Goal: Task Accomplishment & Management: Manage account settings

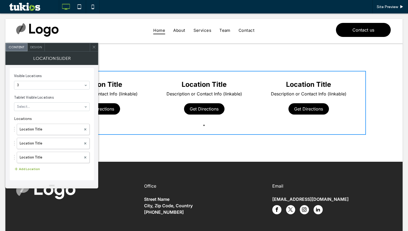
click at [20, 170] on button "Add Location" at bounding box center [27, 169] width 26 height 6
click at [95, 48] on icon at bounding box center [94, 47] width 4 height 4
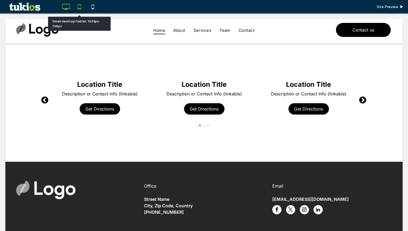
click at [78, 10] on icon at bounding box center [79, 6] width 11 height 11
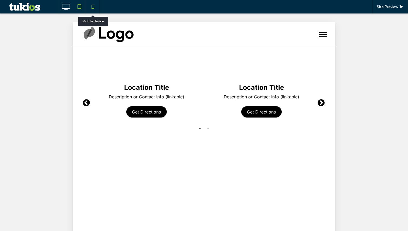
click at [93, 8] on icon at bounding box center [93, 6] width 11 height 11
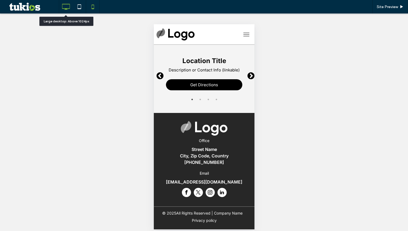
click at [69, 10] on icon at bounding box center [66, 6] width 11 height 11
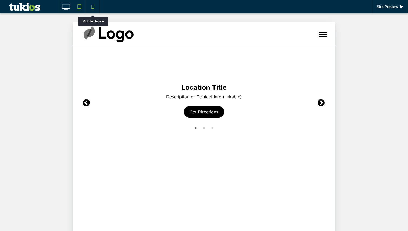
click at [94, 6] on icon at bounding box center [93, 6] width 11 height 11
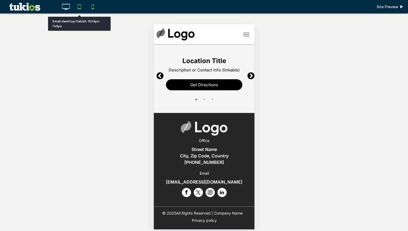
click at [80, 7] on icon at bounding box center [79, 6] width 11 height 11
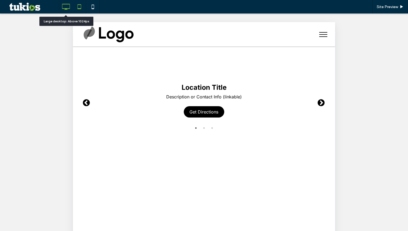
click at [68, 9] on icon at bounding box center [66, 6] width 11 height 11
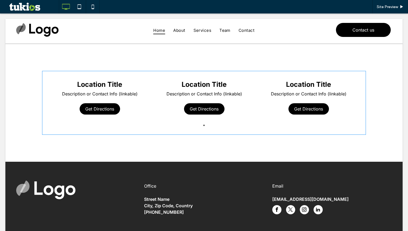
click at [124, 75] on span at bounding box center [204, 103] width 324 height 64
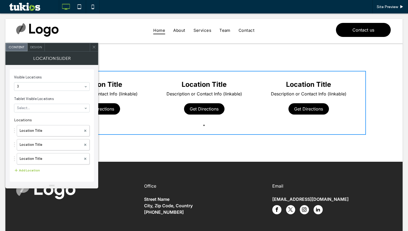
click at [94, 47] on use at bounding box center [94, 47] width 3 height 3
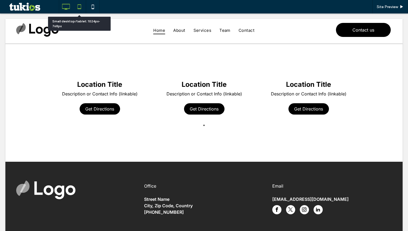
click at [79, 8] on icon at bounding box center [79, 6] width 11 height 11
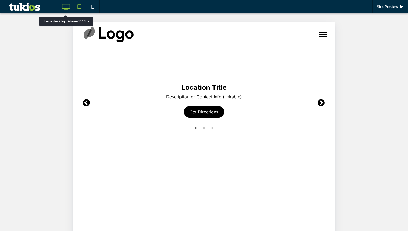
click at [68, 6] on icon at bounding box center [66, 6] width 11 height 11
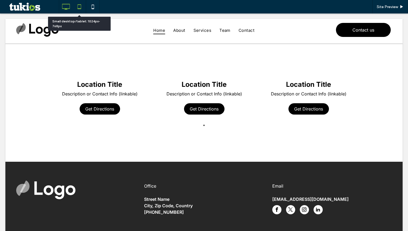
click at [81, 6] on icon at bounding box center [79, 6] width 11 height 11
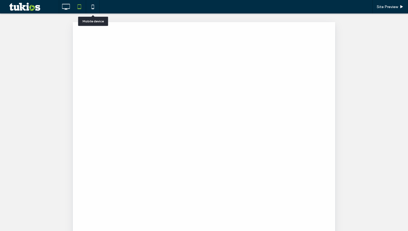
click at [92, 8] on icon at bounding box center [93, 6] width 11 height 11
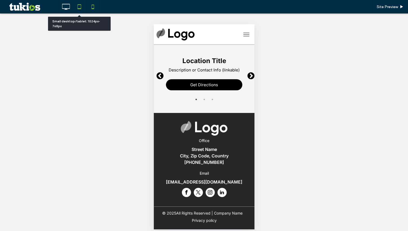
click at [82, 10] on icon at bounding box center [79, 6] width 11 height 11
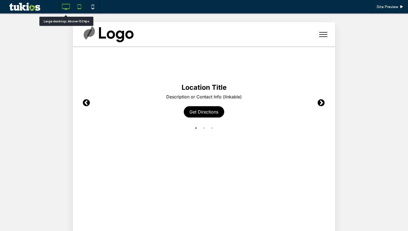
click at [65, 11] on icon at bounding box center [66, 6] width 11 height 11
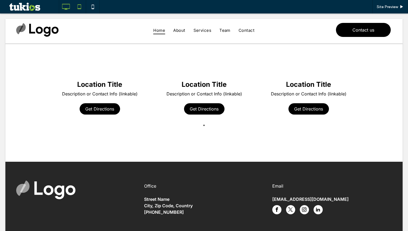
click at [81, 9] on icon at bounding box center [79, 6] width 11 height 11
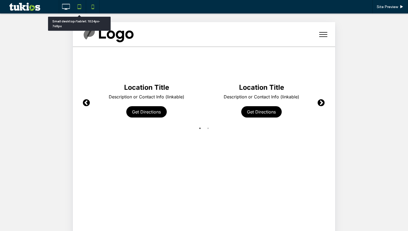
click at [96, 8] on icon at bounding box center [93, 6] width 11 height 11
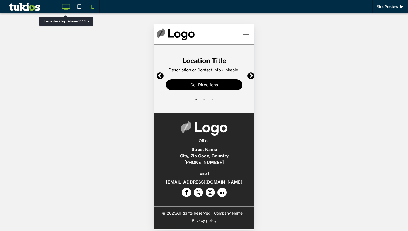
click at [67, 8] on icon at bounding box center [66, 6] width 11 height 11
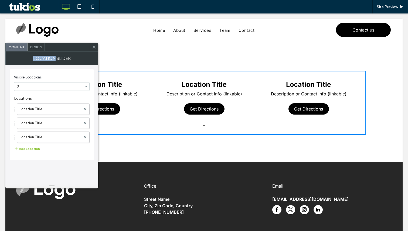
click at [92, 48] on icon at bounding box center [94, 47] width 4 height 4
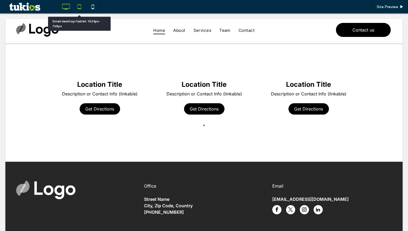
click at [80, 11] on icon at bounding box center [79, 6] width 11 height 11
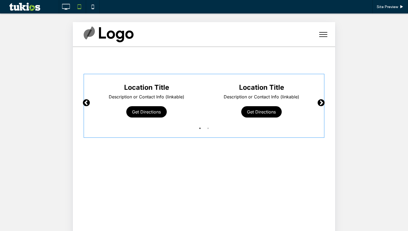
click at [134, 83] on span at bounding box center [204, 106] width 241 height 64
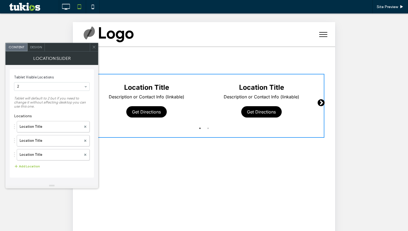
click at [93, 47] on icon at bounding box center [94, 47] width 4 height 4
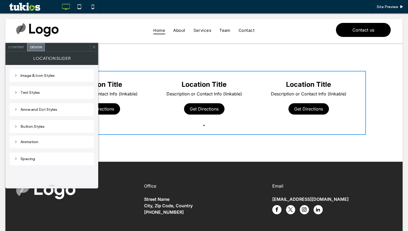
click at [17, 49] on div "Content" at bounding box center [17, 47] width 22 height 8
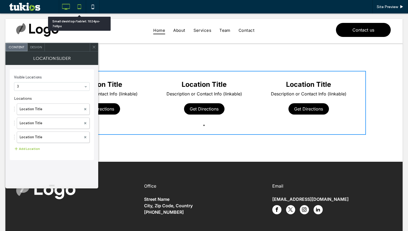
click at [81, 8] on use at bounding box center [80, 6] width 4 height 5
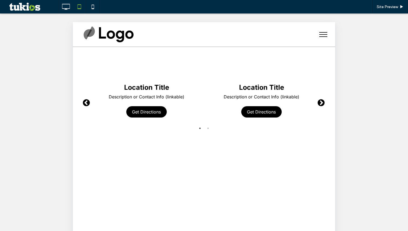
click at [125, 82] on span at bounding box center [204, 106] width 241 height 64
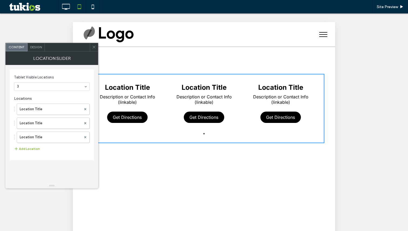
click at [29, 149] on button "Add Location" at bounding box center [27, 149] width 26 height 6
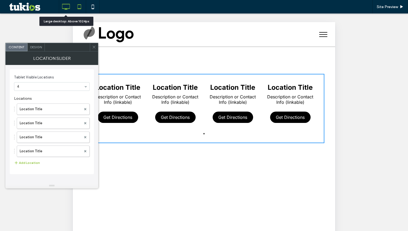
click at [65, 9] on icon at bounding box center [66, 6] width 11 height 11
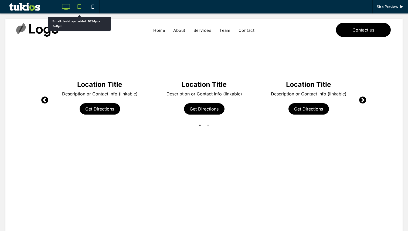
click at [80, 7] on icon at bounding box center [79, 6] width 11 height 11
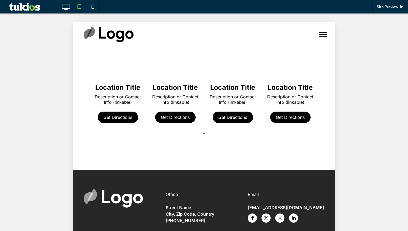
click at [144, 116] on span at bounding box center [204, 108] width 241 height 69
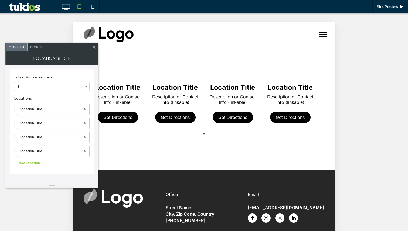
click at [92, 47] on div at bounding box center [94, 47] width 8 height 8
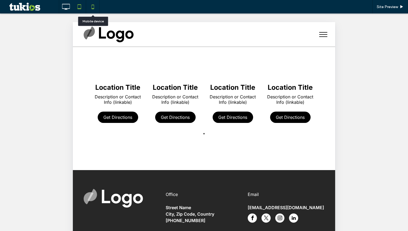
click at [96, 5] on icon at bounding box center [93, 6] width 11 height 11
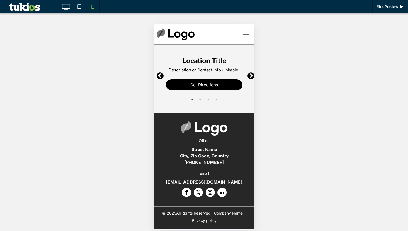
click at [188, 86] on span at bounding box center [204, 79] width 93 height 60
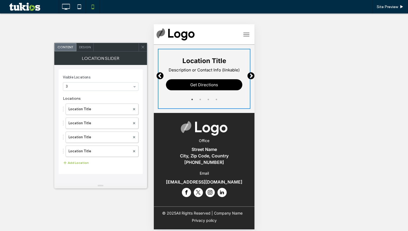
click at [142, 47] on icon at bounding box center [143, 47] width 4 height 4
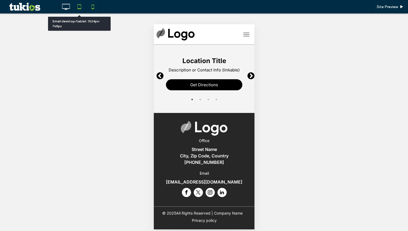
click at [84, 12] on div at bounding box center [80, 7] width 14 height 14
click at [80, 9] on icon at bounding box center [79, 6] width 11 height 11
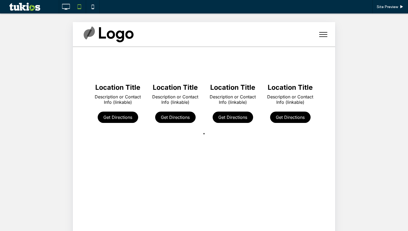
click at [169, 115] on span at bounding box center [204, 108] width 241 height 69
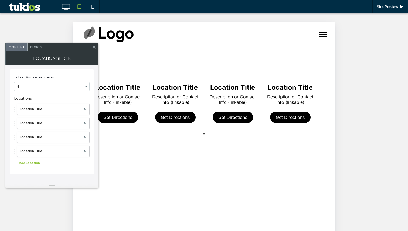
click at [36, 46] on span "Design" at bounding box center [36, 47] width 12 height 4
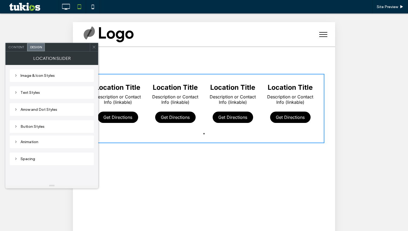
click at [20, 43] on div "Content Design" at bounding box center [51, 47] width 93 height 9
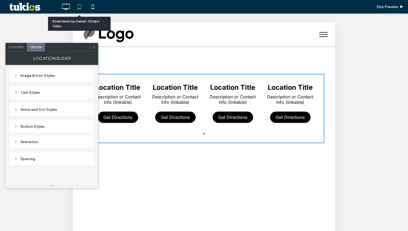
click at [79, 5] on use at bounding box center [80, 6] width 4 height 5
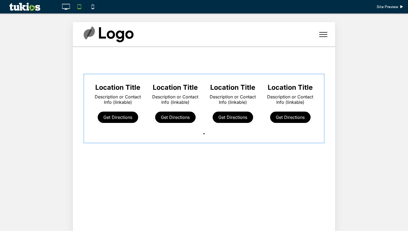
click at [107, 109] on span at bounding box center [204, 108] width 241 height 69
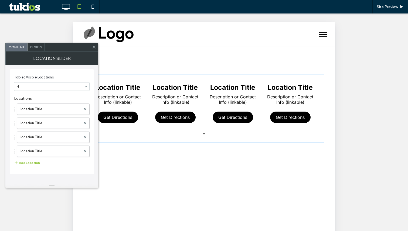
click at [51, 79] on span "Tablet Visible Locations" at bounding box center [50, 77] width 73 height 5
click at [94, 45] on icon at bounding box center [94, 47] width 4 height 4
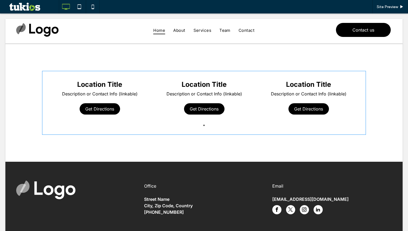
click at [122, 95] on span at bounding box center [204, 103] width 324 height 64
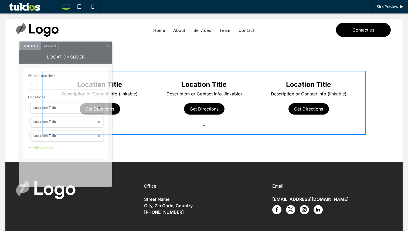
drag, startPoint x: 64, startPoint y: 46, endPoint x: 78, endPoint y: 45, distance: 13.8
click at [78, 45] on div at bounding box center [81, 46] width 45 height 8
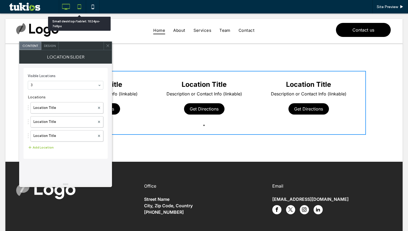
drag, startPoint x: 80, startPoint y: 9, endPoint x: 78, endPoint y: 1, distance: 8.4
click at [80, 9] on use at bounding box center [80, 6] width 4 height 5
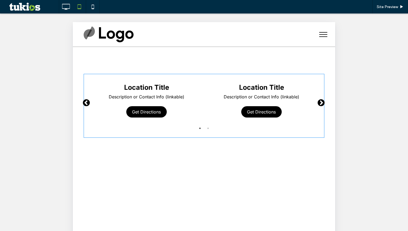
click at [124, 76] on span at bounding box center [204, 106] width 241 height 64
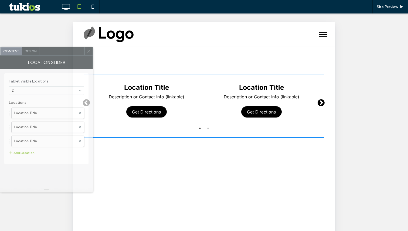
drag, startPoint x: 63, startPoint y: 47, endPoint x: 55, endPoint y: 51, distance: 9.6
click at [55, 51] on div at bounding box center [61, 51] width 45 height 8
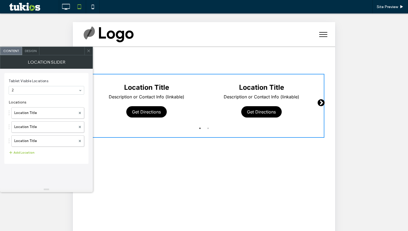
click at [90, 49] on icon at bounding box center [89, 51] width 4 height 4
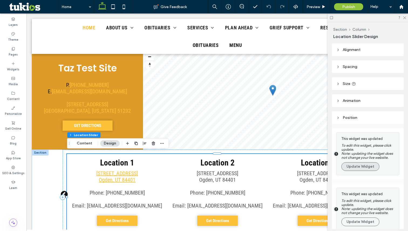
click at [376, 169] on button "Update Widget" at bounding box center [361, 167] width 38 height 9
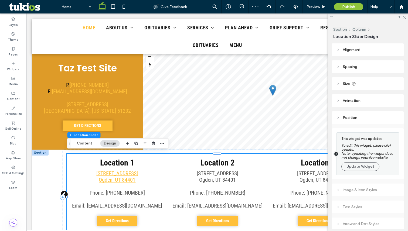
click at [369, 168] on button "Update Widget" at bounding box center [361, 167] width 38 height 9
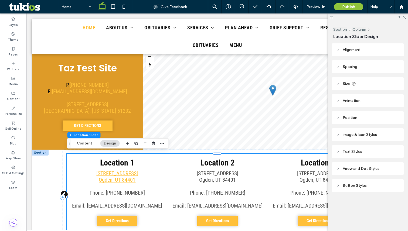
click at [360, 169] on div "Arrow and Dot Styles" at bounding box center [368, 169] width 63 height 5
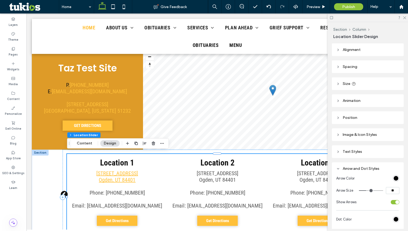
click at [360, 169] on div "Arrow and Dot Styles" at bounding box center [368, 169] width 63 height 5
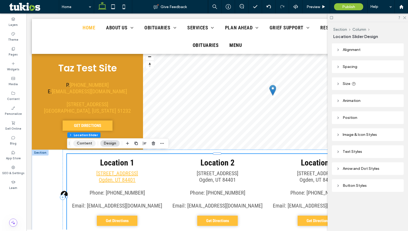
click at [86, 141] on button "Content" at bounding box center [84, 143] width 22 height 6
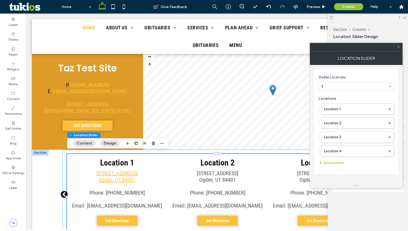
click at [397, 44] on span at bounding box center [399, 47] width 4 height 8
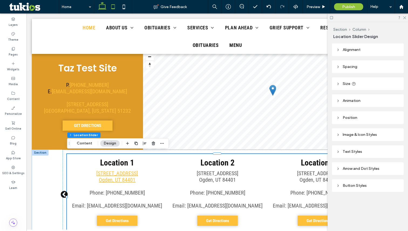
click at [115, 4] on icon at bounding box center [113, 6] width 11 height 11
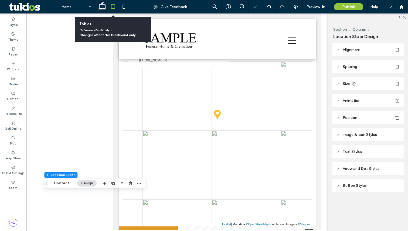
scroll to position [1262, 0]
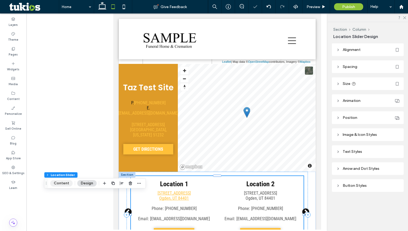
click at [61, 180] on button "Content" at bounding box center [61, 183] width 22 height 6
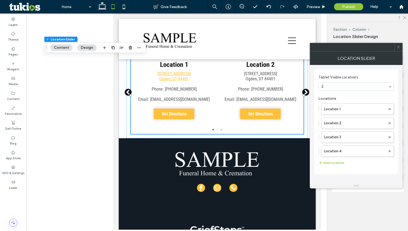
click at [399, 46] on icon at bounding box center [399, 47] width 4 height 4
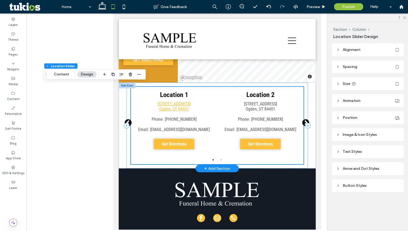
scroll to position [1350, 0]
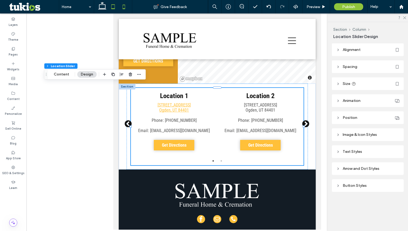
click at [124, 7] on icon at bounding box center [124, 6] width 11 height 11
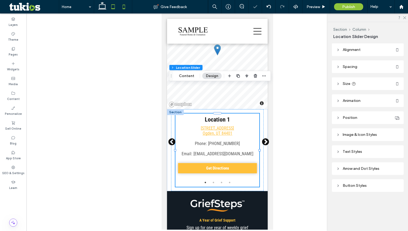
click at [115, 4] on use at bounding box center [113, 6] width 4 height 5
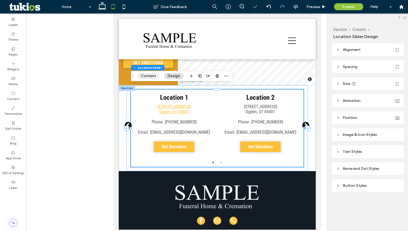
click at [147, 76] on button "Content" at bounding box center [148, 76] width 22 height 6
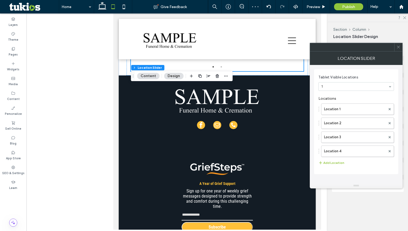
scroll to position [1257, 0]
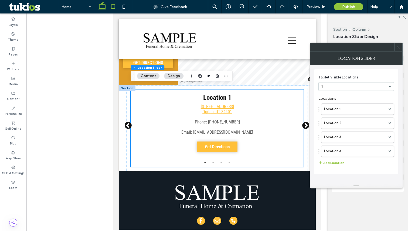
click at [103, 6] on icon at bounding box center [102, 6] width 11 height 11
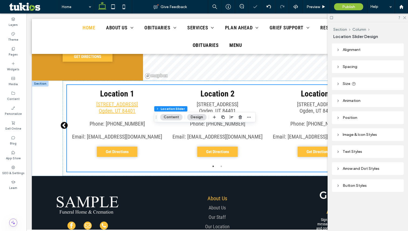
scroll to position [1166, 0]
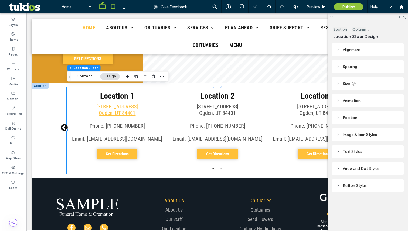
click at [113, 8] on icon at bounding box center [113, 6] width 11 height 11
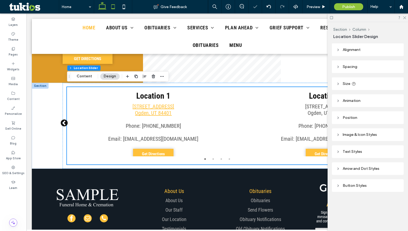
scroll to position [1353, 0]
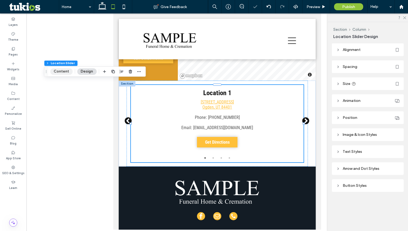
click at [59, 71] on button "Content" at bounding box center [61, 71] width 22 height 6
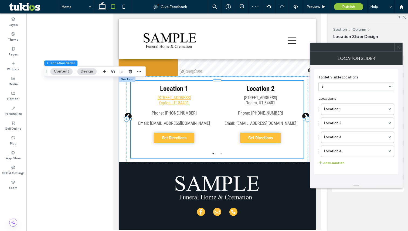
click at [398, 45] on icon at bounding box center [399, 47] width 4 height 4
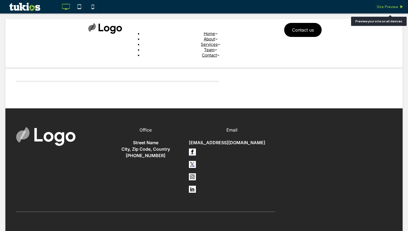
click at [392, 5] on span "Site Preview" at bounding box center [387, 7] width 21 height 5
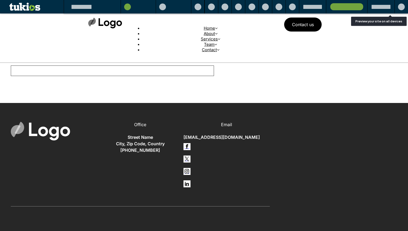
click at [214, 72] on input "text" at bounding box center [112, 71] width 203 height 11
type input "**********"
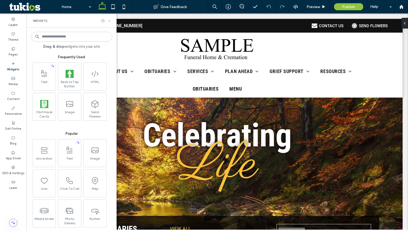
click at [110, 19] on icon at bounding box center [109, 21] width 4 height 4
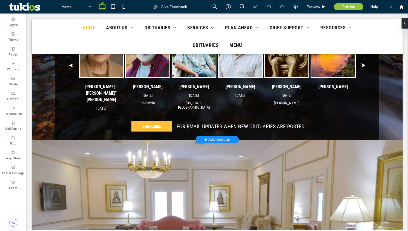
scroll to position [181, 0]
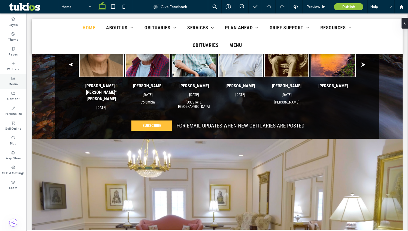
click at [17, 75] on div "Media" at bounding box center [13, 81] width 26 height 15
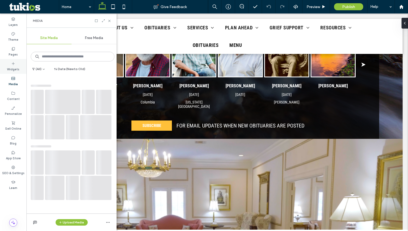
click at [17, 72] on div "Widgets" at bounding box center [13, 66] width 26 height 15
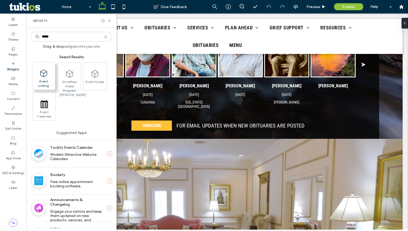
type input "*****"
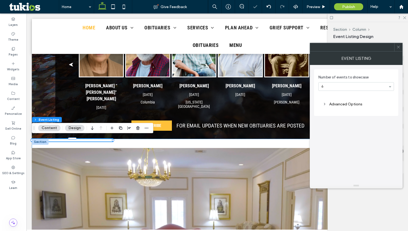
click at [396, 52] on div "Event Listing" at bounding box center [356, 59] width 93 height 14
click at [397, 51] on div at bounding box center [399, 47] width 8 height 8
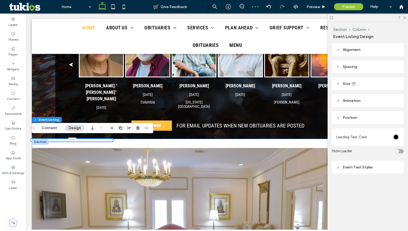
click at [357, 90] on header "Size" at bounding box center [368, 84] width 72 height 13
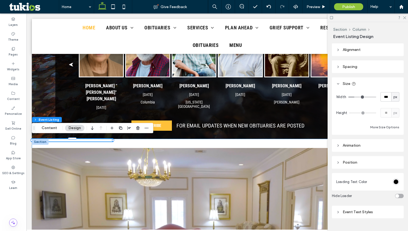
click at [392, 112] on div "** px" at bounding box center [390, 112] width 19 height 9
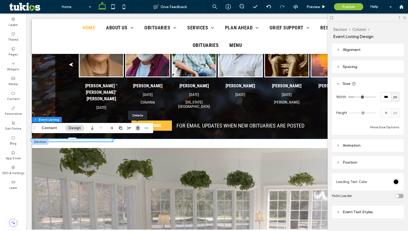
click at [135, 129] on span "button" at bounding box center [138, 128] width 6 height 6
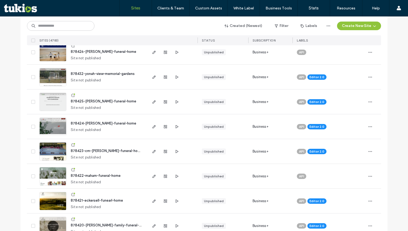
scroll to position [545, 0]
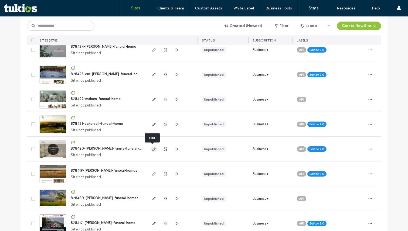
click at [153, 148] on use "button" at bounding box center [154, 149] width 3 height 3
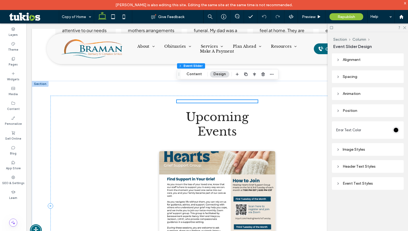
click at [203, 155] on div "Healing Hearts Grief Support Group on Friday 7:00pm (Eastern)" at bounding box center [217, 210] width 116 height 116
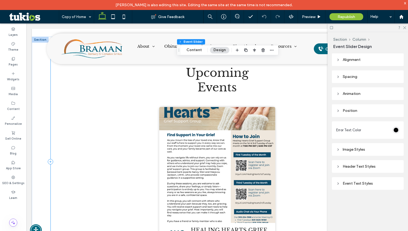
scroll to position [792, 0]
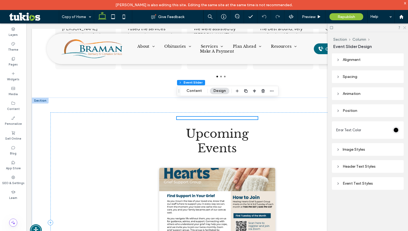
click at [405, 29] on icon at bounding box center [405, 28] width 4 height 4
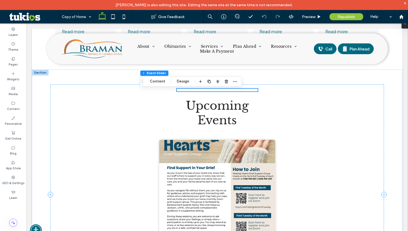
scroll to position [821, 0]
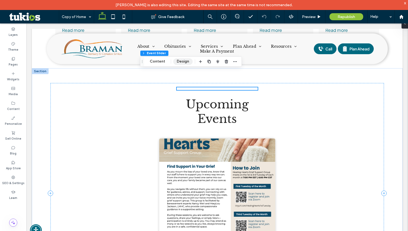
click at [182, 63] on button "Design" at bounding box center [182, 61] width 19 height 6
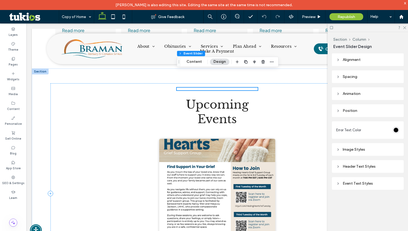
scroll to position [812, 0]
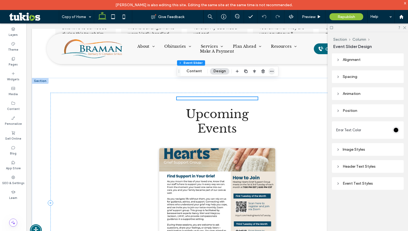
click at [271, 72] on icon "button" at bounding box center [272, 71] width 4 height 4
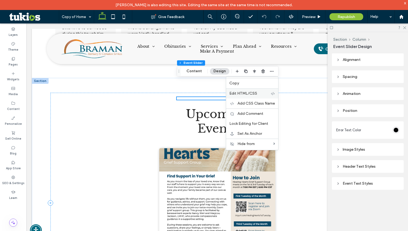
click at [241, 93] on span "Edit HTML/CSS" at bounding box center [244, 93] width 28 height 5
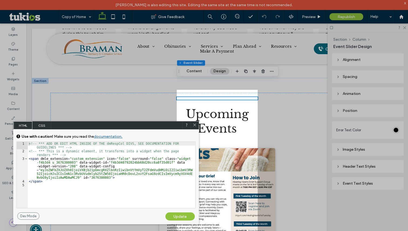
click at [40, 127] on span "CSS" at bounding box center [41, 126] width 19 height 8
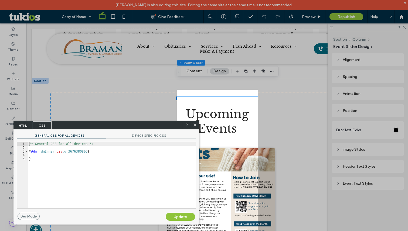
scroll to position [1, 0]
click at [98, 161] on div "/* General CSS for all devices */ * #dm .dmInner div .u_3676380803 { }" at bounding box center [112, 179] width 168 height 74
paste textarea
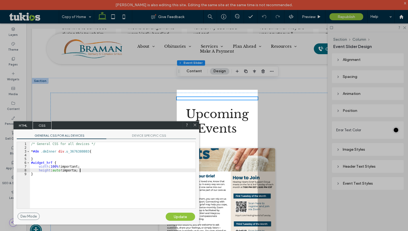
type textarea "**"
click at [174, 217] on div "Update" at bounding box center [180, 217] width 29 height 8
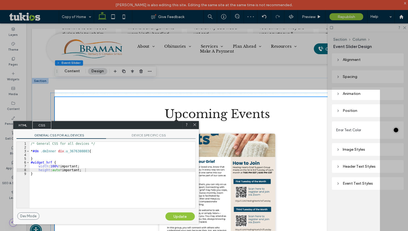
click at [194, 123] on icon at bounding box center [195, 125] width 4 height 4
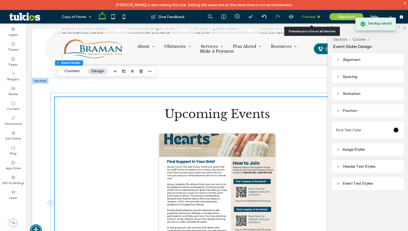
click at [313, 18] on span "Preview" at bounding box center [309, 17] width 14 height 5
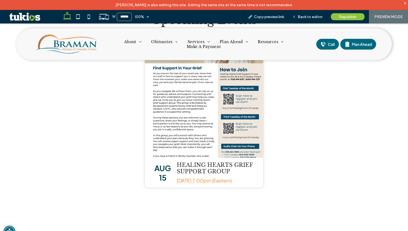
scroll to position [905, 0]
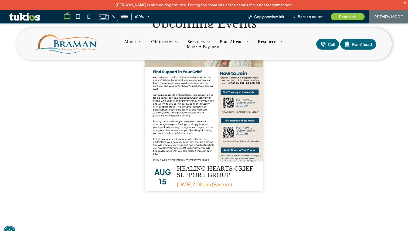
click at [205, 173] on h2 "Healing Hearts Grief Support Group" at bounding box center [218, 172] width 83 height 13
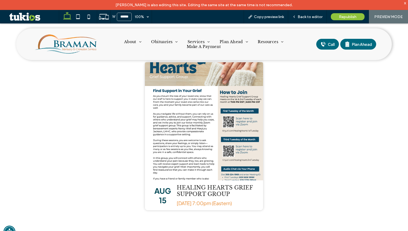
scroll to position [879, 0]
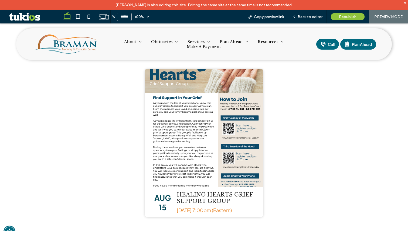
click at [405, 4] on div "x" at bounding box center [405, 3] width 2 height 5
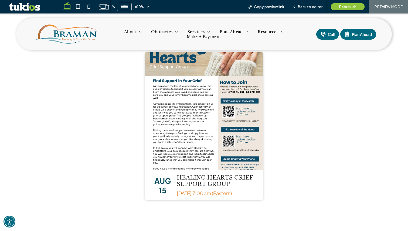
scroll to position [881, 0]
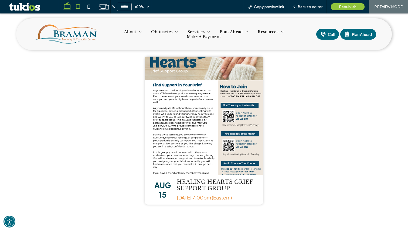
click at [81, 4] on icon at bounding box center [78, 6] width 11 height 11
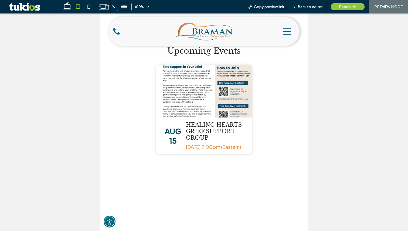
type input "*****"
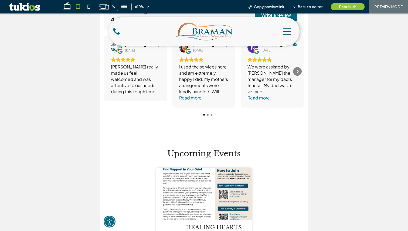
scroll to position [778, 0]
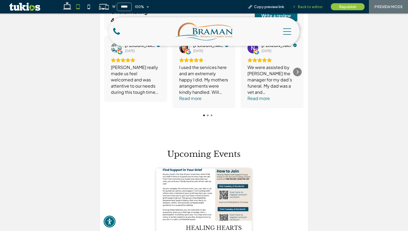
click at [312, 10] on div "Back to editor" at bounding box center [307, 7] width 39 height 14
click at [311, 8] on span "Back to editor" at bounding box center [310, 7] width 25 height 5
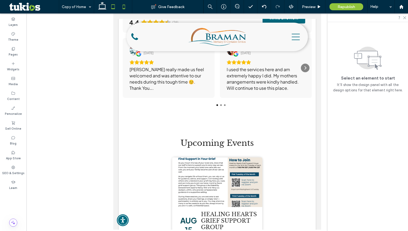
click at [128, 11] on icon at bounding box center [124, 6] width 11 height 11
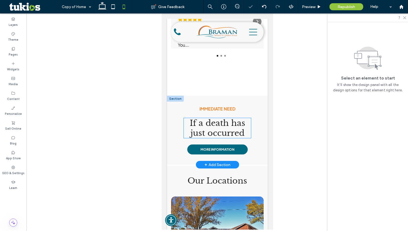
scroll to position [1075, 0]
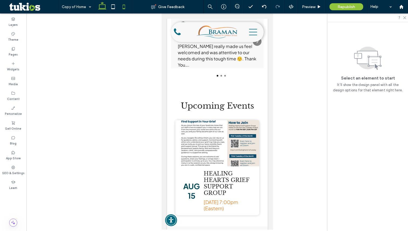
click at [104, 4] on icon at bounding box center [102, 6] width 11 height 11
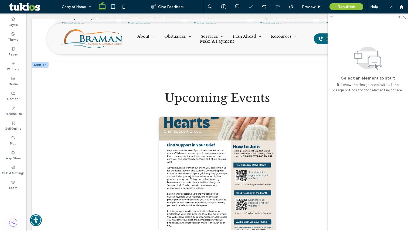
scroll to position [803, 0]
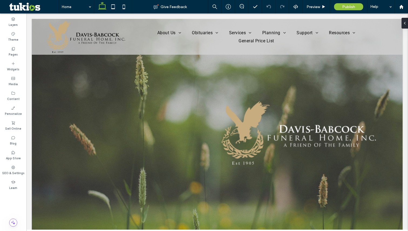
scroll to position [253, 0]
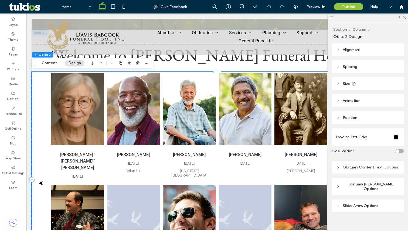
click at [353, 203] on div "Slider Arrow Options" at bounding box center [368, 206] width 63 height 7
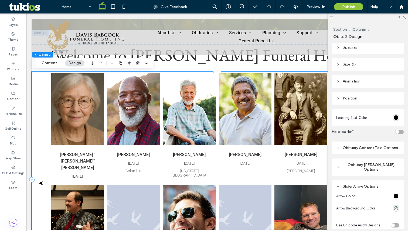
scroll to position [42, 0]
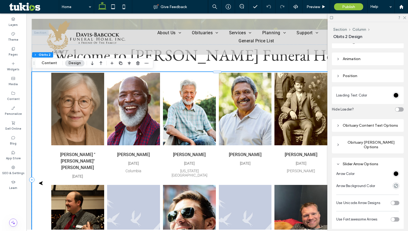
click at [350, 146] on div "Obituary [PERSON_NAME] Options" at bounding box center [368, 145] width 63 height 12
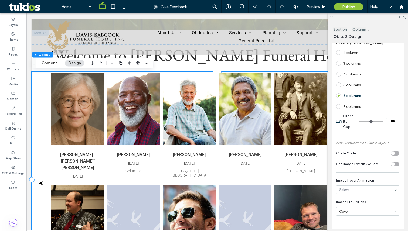
scroll to position [152, 0]
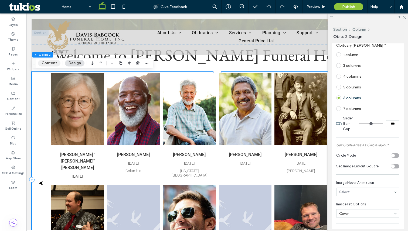
click at [49, 62] on button "Content" at bounding box center [49, 63] width 22 height 6
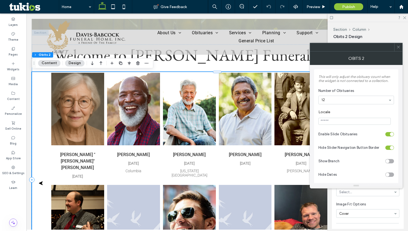
click at [391, 147] on div "toggle" at bounding box center [390, 148] width 9 height 4
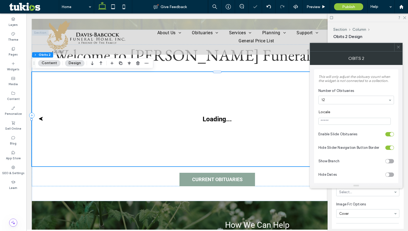
click at [392, 135] on div "toggle" at bounding box center [392, 135] width 4 height 4
click at [391, 135] on div "toggle" at bounding box center [390, 134] width 9 height 4
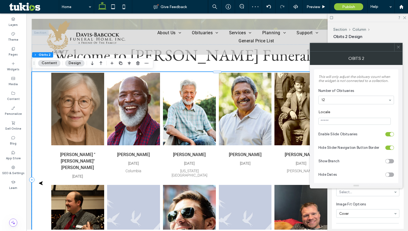
click at [397, 50] on span at bounding box center [399, 47] width 4 height 8
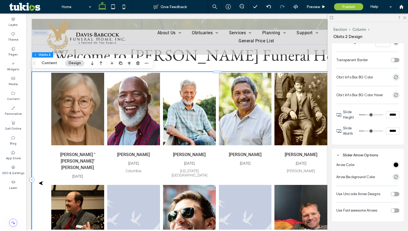
scroll to position [462, 0]
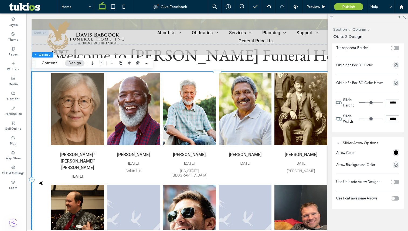
click at [395, 180] on div "toggle" at bounding box center [393, 182] width 4 height 4
click at [395, 180] on div "toggle" at bounding box center [395, 182] width 9 height 4
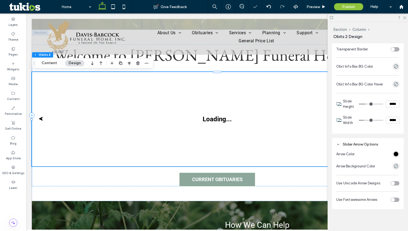
click at [395, 198] on div "toggle" at bounding box center [395, 200] width 9 height 4
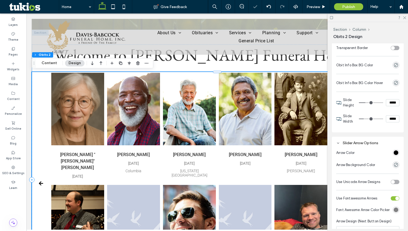
click at [395, 197] on div "toggle" at bounding box center [395, 199] width 9 height 4
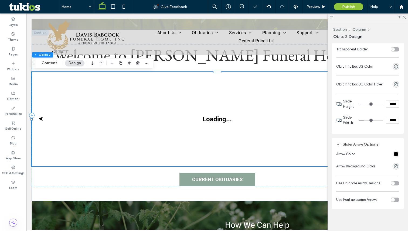
click at [394, 182] on div "toggle" at bounding box center [395, 184] width 9 height 4
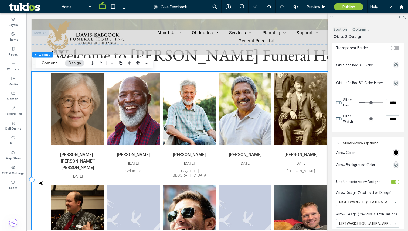
scroll to position [266, 0]
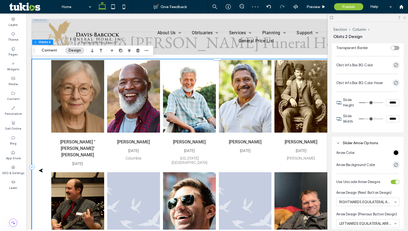
click at [406, 17] on icon at bounding box center [405, 18] width 4 height 4
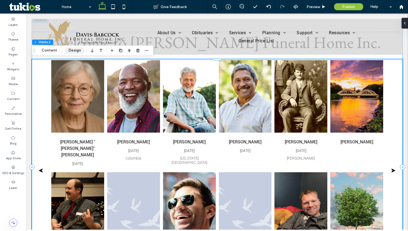
click at [80, 51] on button "Design" at bounding box center [74, 50] width 19 height 6
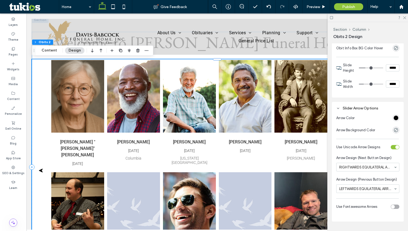
click at [396, 146] on div "toggle" at bounding box center [398, 148] width 4 height 4
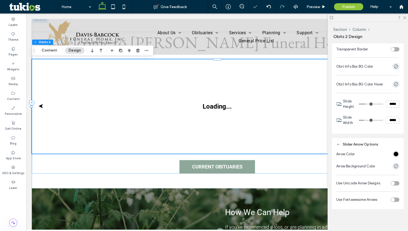
click at [396, 198] on div "toggle" at bounding box center [395, 200] width 9 height 4
type input "*"
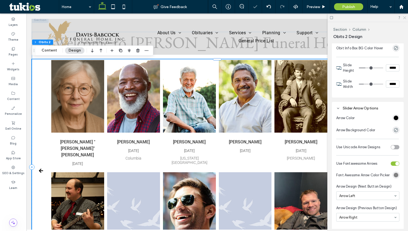
click at [405, 19] on icon at bounding box center [405, 18] width 4 height 4
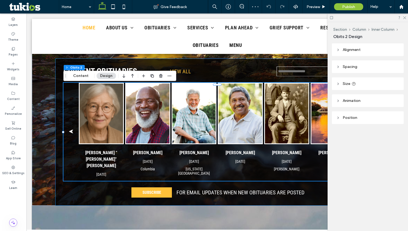
click at [174, 133] on img "Kenneth Vernon's obituary link" at bounding box center [194, 114] width 43 height 60
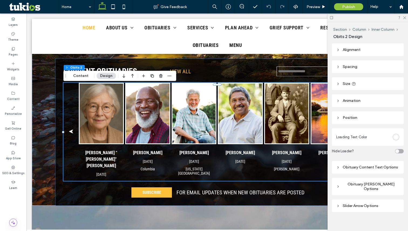
click at [350, 179] on div "Obituary [PERSON_NAME] Options" at bounding box center [368, 186] width 72 height 17
click at [350, 180] on div "Obituary [PERSON_NAME] Options" at bounding box center [368, 186] width 72 height 17
click at [350, 181] on div "Obituary [PERSON_NAME] Options" at bounding box center [368, 187] width 63 height 12
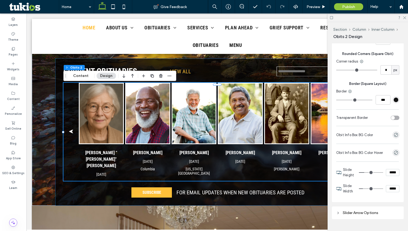
scroll to position [402, 0]
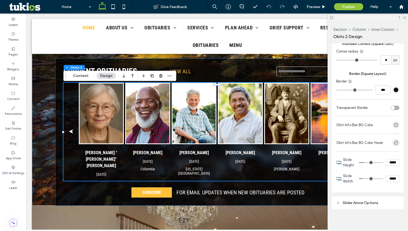
click at [352, 201] on div "Slider Arrow Options" at bounding box center [368, 203] width 63 height 7
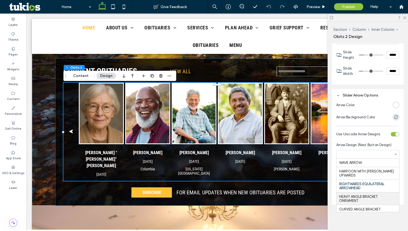
scroll to position [510, 0]
click at [358, 153] on input at bounding box center [367, 155] width 55 height 4
click at [392, 150] on div "WAVE ARROW HARPOON WITH [PERSON_NAME] UPWARDS RIGHTWARDS EQUILATERAL ARROWHEAD …" at bounding box center [368, 154] width 63 height 9
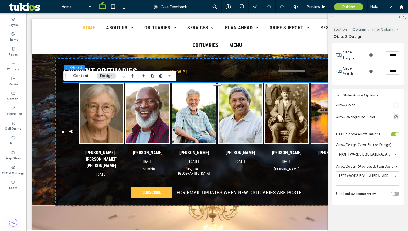
click at [395, 193] on div "toggle" at bounding box center [393, 194] width 4 height 4
click at [397, 132] on div "toggle" at bounding box center [398, 134] width 4 height 4
type input "*"
